Goal: Information Seeking & Learning: Learn about a topic

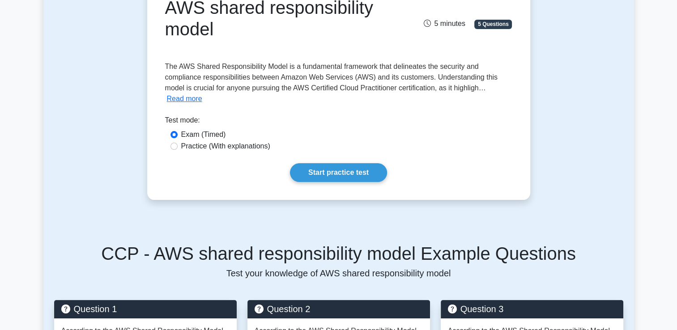
scroll to position [115, 0]
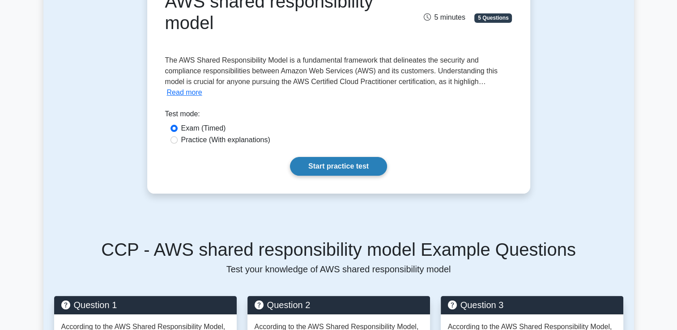
click at [325, 161] on link "Start practice test" at bounding box center [338, 166] width 97 height 19
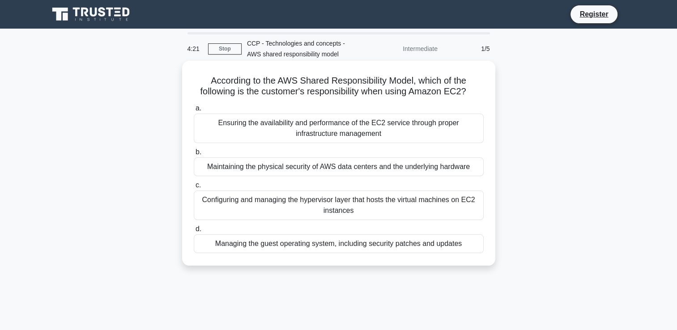
click at [269, 249] on div "Managing the guest operating system, including security patches and updates" at bounding box center [339, 244] width 290 height 19
click at [194, 232] on input "d. Managing the guest operating system, including security patches and updates" at bounding box center [194, 230] width 0 height 6
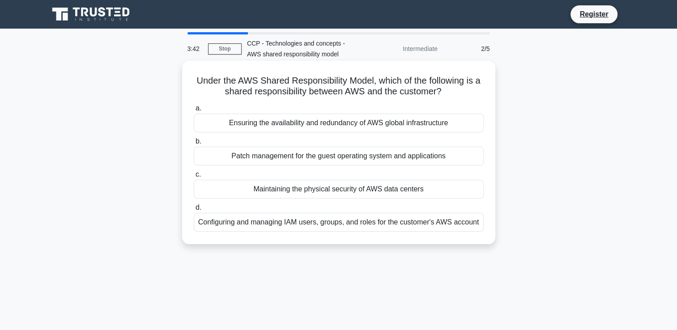
click at [280, 155] on div "Patch management for the guest operating system and applications" at bounding box center [339, 156] width 290 height 19
click at [194, 145] on input "b. Patch management for the guest operating system and applications" at bounding box center [194, 142] width 0 height 6
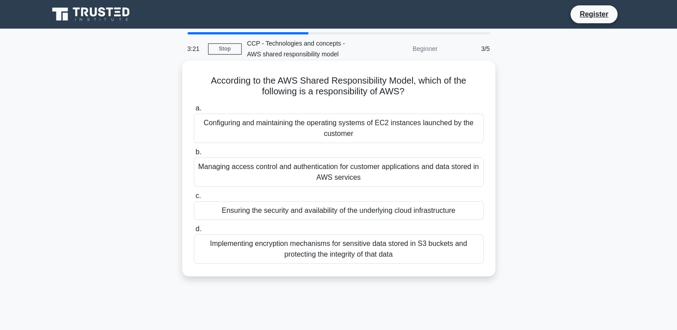
click at [277, 215] on div "Ensuring the security and availability of the underlying cloud infrastructure" at bounding box center [339, 210] width 290 height 19
click at [194, 199] on input "c. Ensuring the security and availability of the underlying cloud infrastructure" at bounding box center [194, 196] width 0 height 6
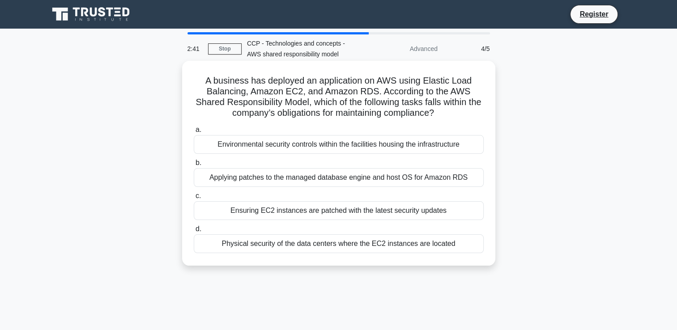
click at [299, 215] on div "Ensuring EC2 instances are patched with the latest security updates" at bounding box center [339, 210] width 290 height 19
click at [194, 199] on input "c. Ensuring EC2 instances are patched with the latest security updates" at bounding box center [194, 196] width 0 height 6
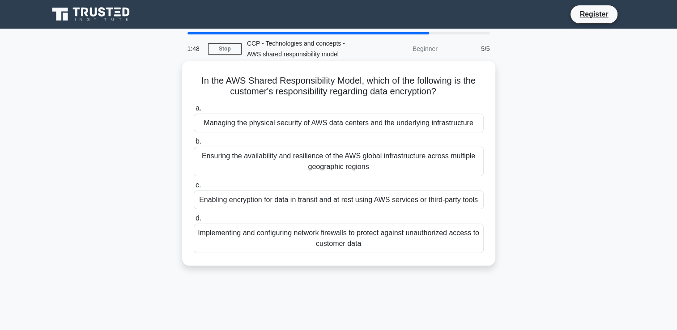
click at [339, 196] on div "Enabling encryption for data in transit and at rest using AWS services or third…" at bounding box center [339, 200] width 290 height 19
click at [194, 188] on input "c. Enabling encryption for data in transit and at rest using AWS services or th…" at bounding box center [194, 186] width 0 height 6
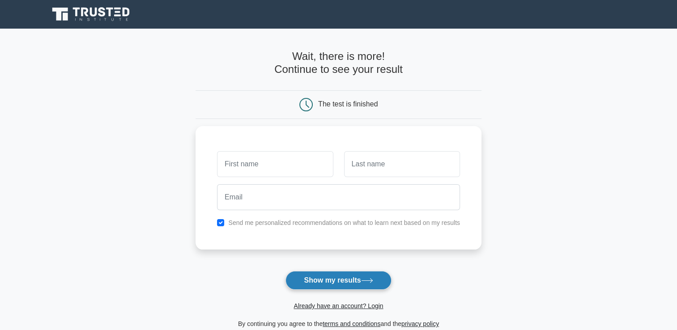
click at [349, 276] on button "Show my results" at bounding box center [339, 280] width 106 height 19
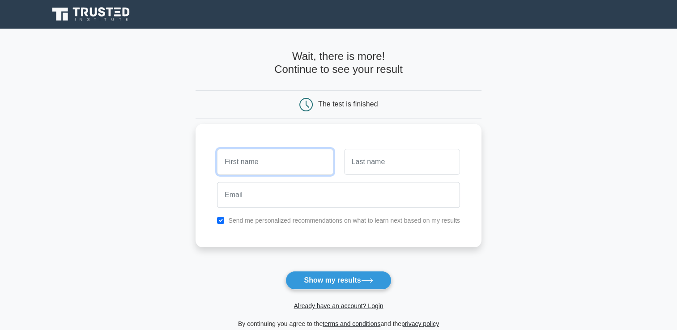
click at [301, 168] on input "text" at bounding box center [275, 162] width 116 height 26
type input "latha"
click at [219, 218] on input "checkbox" at bounding box center [220, 220] width 7 height 7
checkbox input "false"
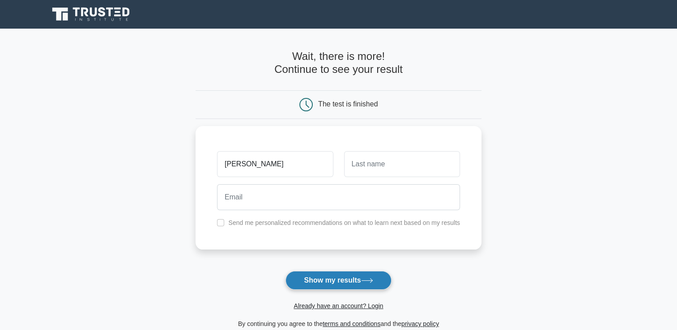
click at [314, 275] on button "Show my results" at bounding box center [339, 280] width 106 height 19
type input "prasad"
click at [333, 284] on button "Show my results" at bounding box center [339, 280] width 106 height 19
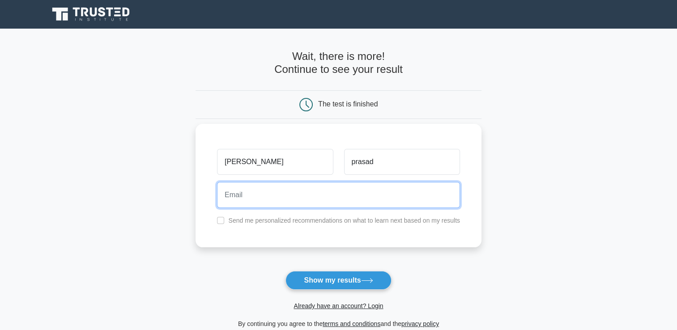
click at [313, 192] on input "email" at bounding box center [338, 195] width 243 height 26
type input "angu_lakshmi@hotmail.com"
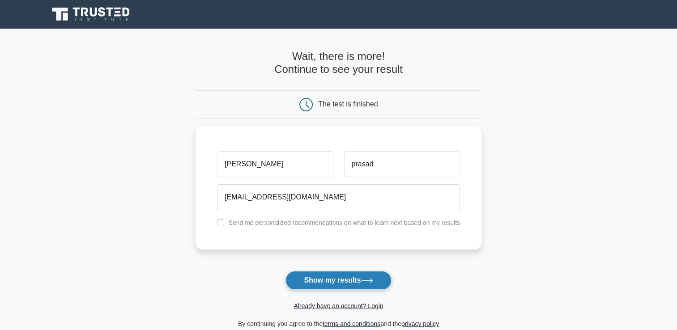
click at [337, 278] on button "Show my results" at bounding box center [339, 280] width 106 height 19
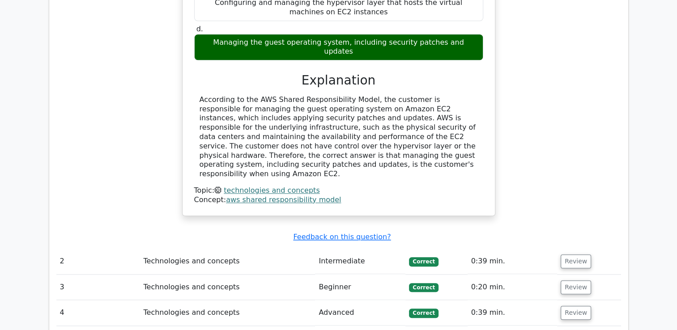
scroll to position [866, 0]
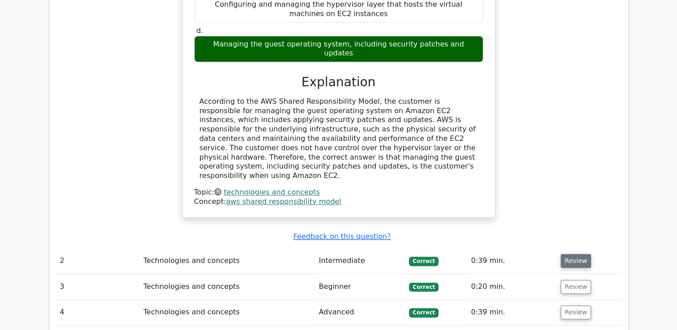
click at [564, 254] on button "Review" at bounding box center [576, 261] width 30 height 14
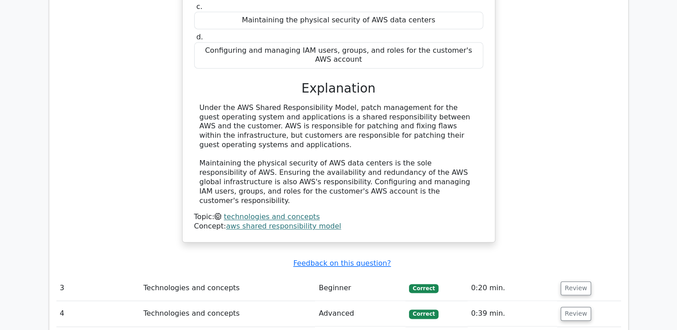
scroll to position [1250, 0]
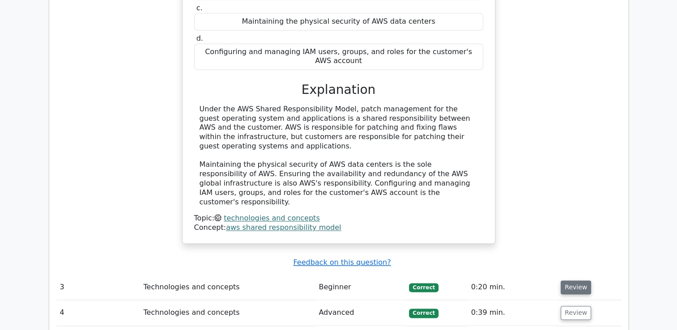
click at [565, 281] on button "Review" at bounding box center [576, 288] width 30 height 14
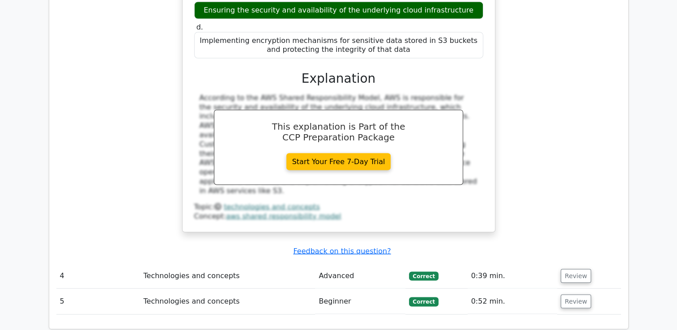
scroll to position [1681, 0]
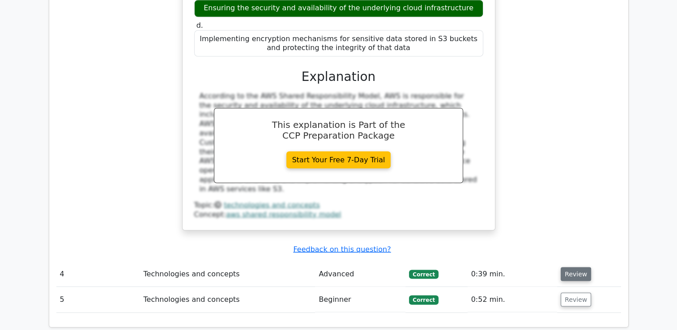
click at [573, 267] on button "Review" at bounding box center [576, 274] width 30 height 14
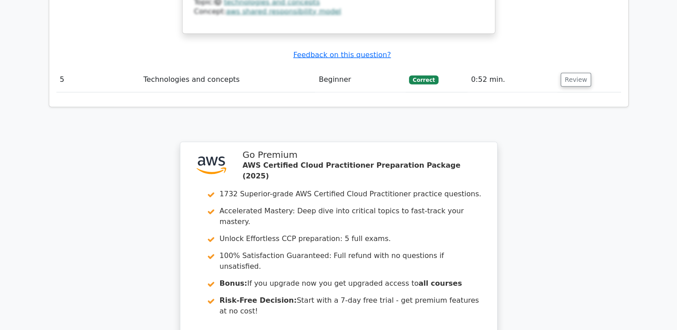
scroll to position [2321, 0]
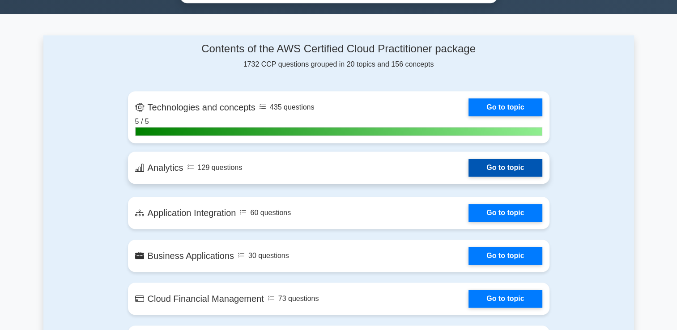
scroll to position [548, 0]
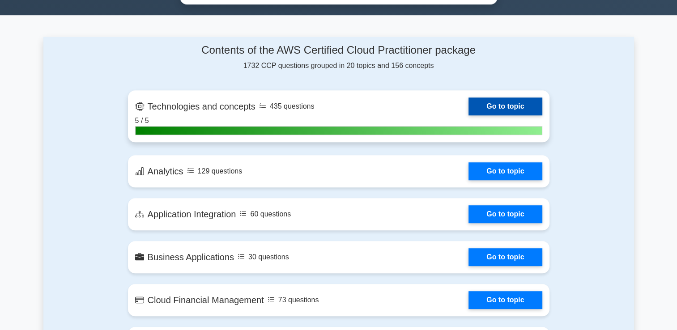
click at [493, 106] on link "Go to topic" at bounding box center [505, 107] width 73 height 18
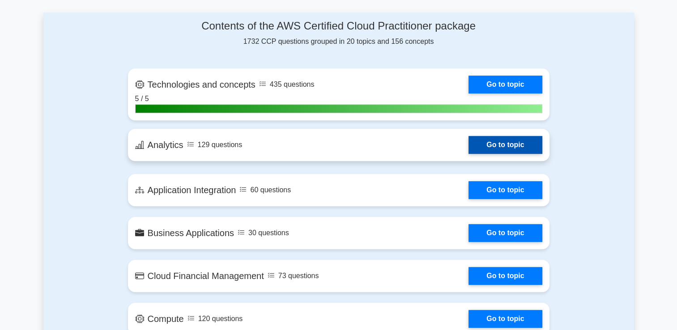
scroll to position [573, 0]
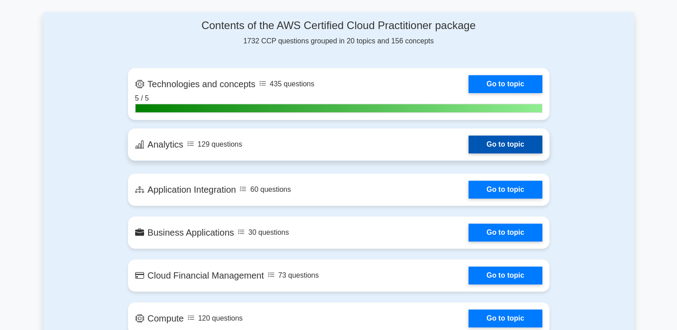
click at [489, 148] on link "Go to topic" at bounding box center [505, 145] width 73 height 18
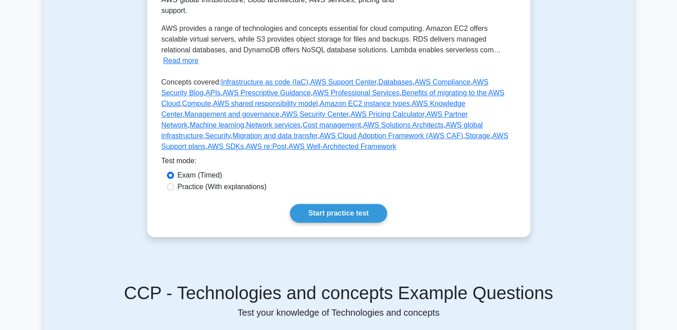
scroll to position [229, 0]
click at [359, 204] on link "Start practice test" at bounding box center [338, 213] width 97 height 19
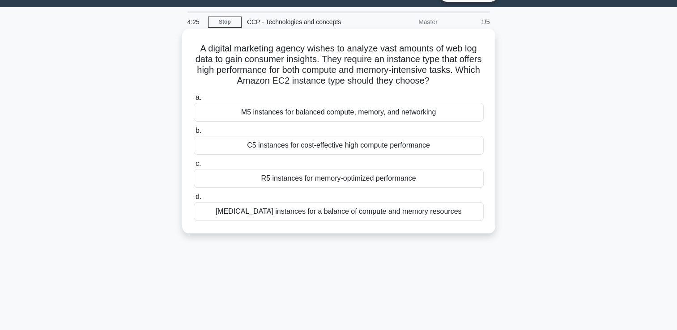
scroll to position [22, 0]
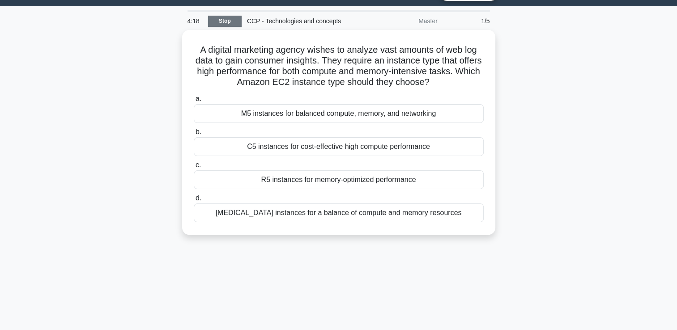
click at [228, 23] on link "Stop" at bounding box center [225, 21] width 34 height 11
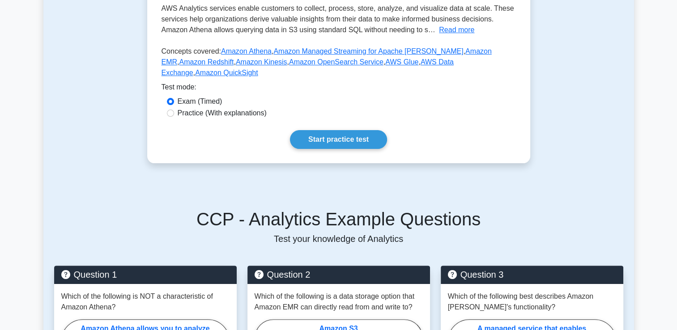
scroll to position [215, 0]
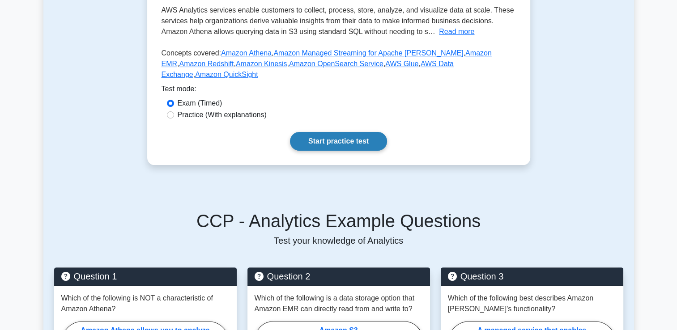
click at [346, 132] on link "Start practice test" at bounding box center [338, 141] width 97 height 19
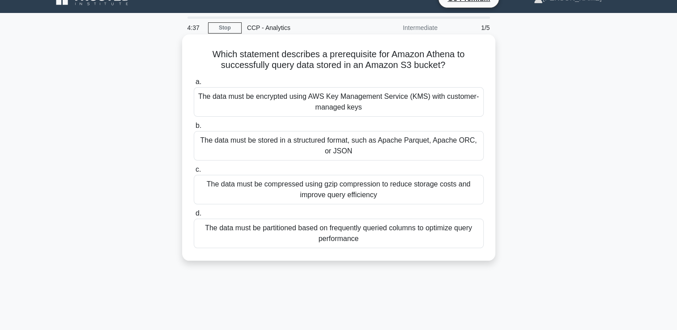
scroll to position [16, 0]
click at [382, 234] on div "The data must be partitioned based on frequently queried columns to optimize qu…" at bounding box center [339, 233] width 290 height 30
click at [194, 216] on input "d. The data must be partitioned based on frequently queried columns to optimize…" at bounding box center [194, 213] width 0 height 6
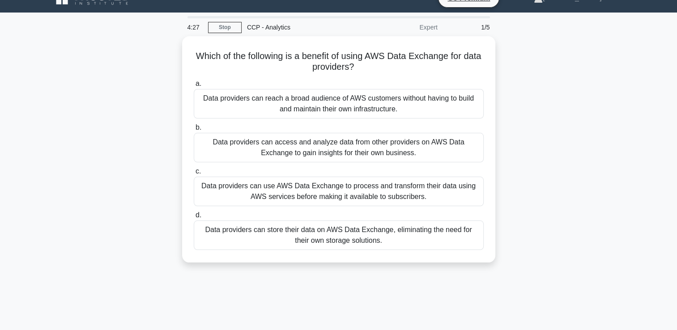
scroll to position [0, 0]
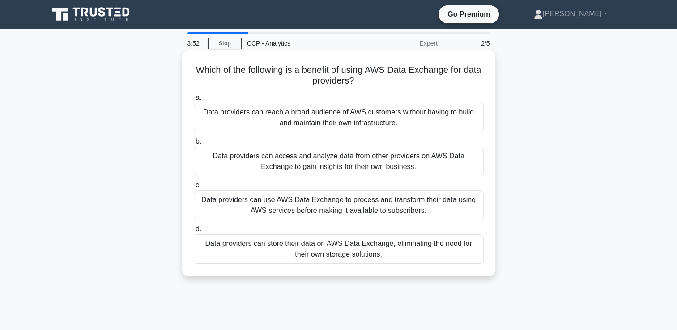
click at [387, 255] on div "Data providers can store their data on AWS Data Exchange, eliminating the need …" at bounding box center [339, 250] width 290 height 30
click at [194, 232] on input "d. Data providers can store their data on AWS Data Exchange, eliminating the ne…" at bounding box center [194, 230] width 0 height 6
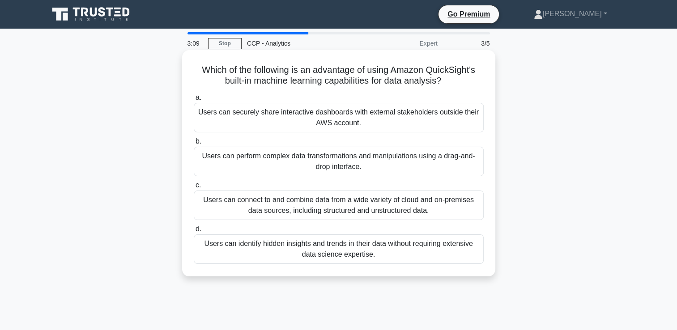
click at [333, 210] on div "Users can connect to and combine data from a wide variety of cloud and on-premi…" at bounding box center [339, 206] width 290 height 30
click at [194, 188] on input "c. Users can connect to and combine data from a wide variety of cloud and on-pr…" at bounding box center [194, 186] width 0 height 6
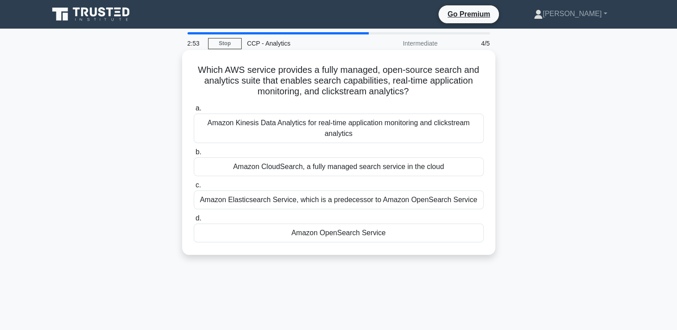
click at [286, 235] on div "Amazon OpenSearch Service" at bounding box center [339, 233] width 290 height 19
click at [194, 222] on input "d. Amazon OpenSearch Service" at bounding box center [194, 219] width 0 height 6
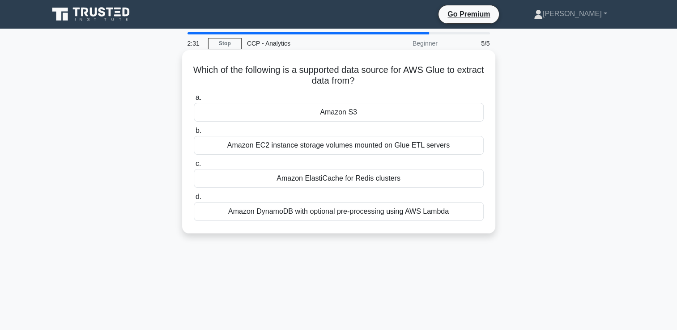
click at [337, 151] on div "Amazon EC2 instance storage volumes mounted on Glue ETL servers" at bounding box center [339, 145] width 290 height 19
click at [194, 134] on input "b. Amazon EC2 instance storage volumes mounted on Glue ETL servers" at bounding box center [194, 131] width 0 height 6
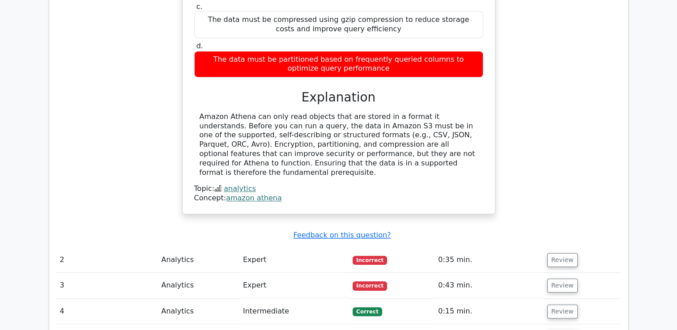
scroll to position [840, 0]
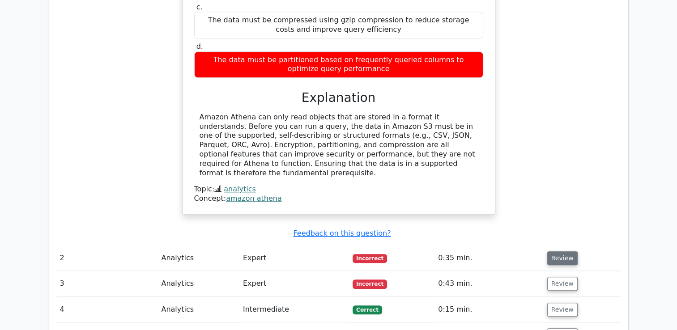
click at [559, 252] on button "Review" at bounding box center [562, 259] width 30 height 14
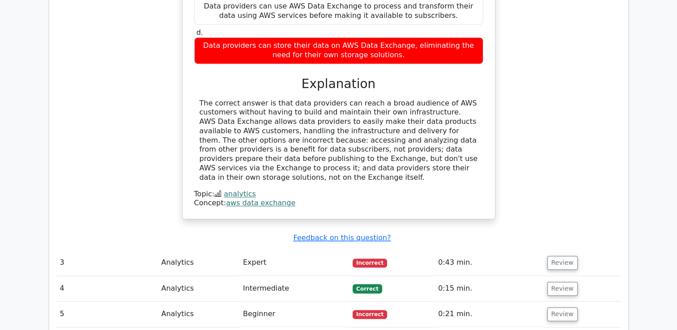
scroll to position [1244, 0]
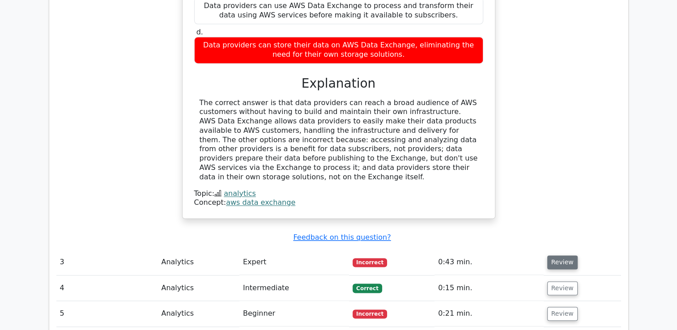
click at [547, 256] on button "Review" at bounding box center [562, 263] width 30 height 14
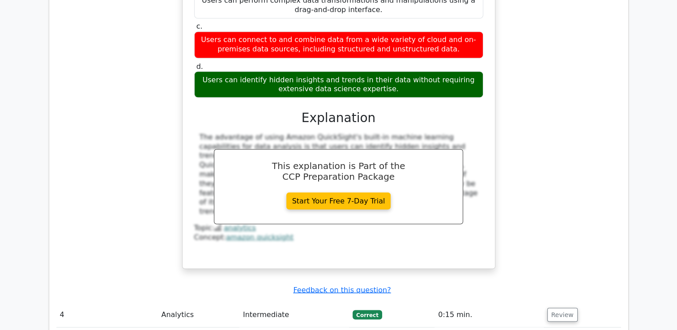
scroll to position [1632, 0]
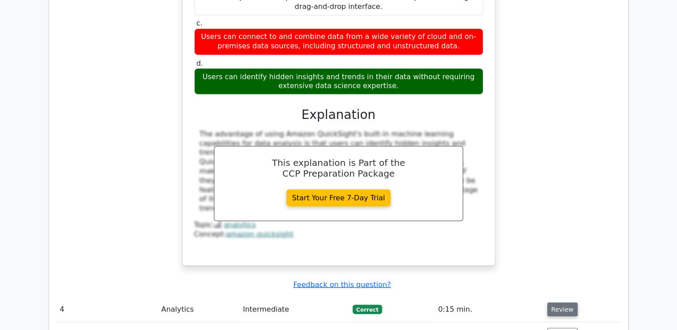
click at [562, 303] on button "Review" at bounding box center [562, 310] width 30 height 14
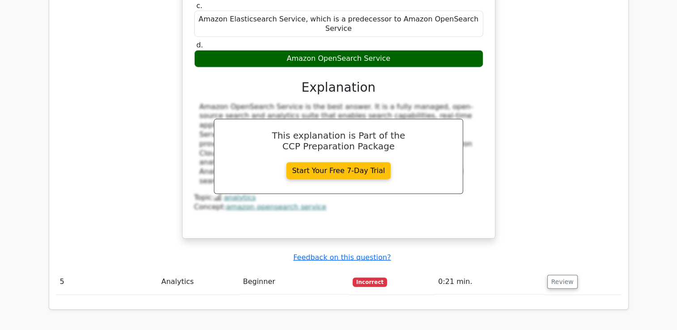
scroll to position [2077, 0]
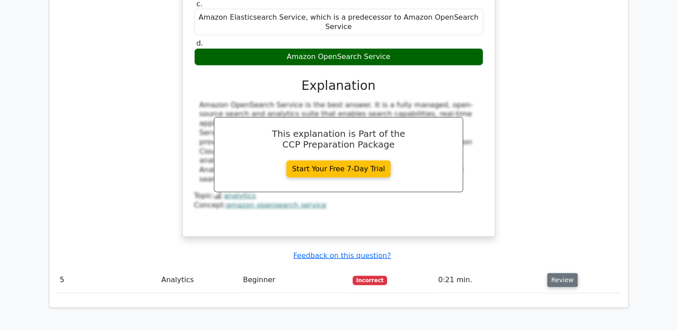
click at [554, 274] on button "Review" at bounding box center [562, 281] width 30 height 14
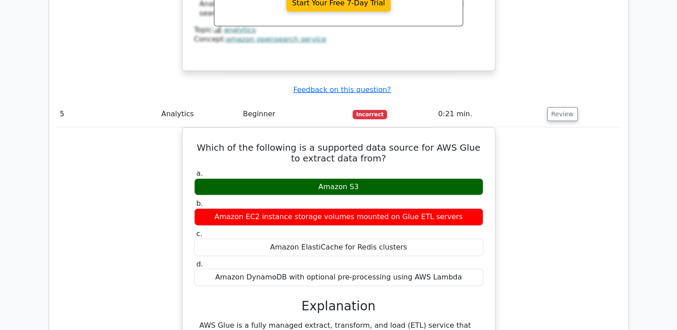
scroll to position [2237, 0]
